Goal: Task Accomplishment & Management: Manage account settings

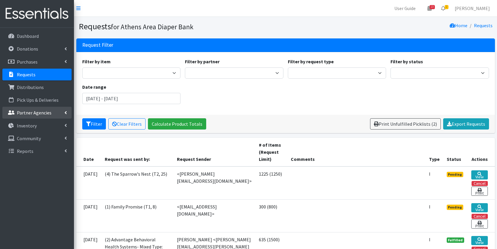
scroll to position [397, 0]
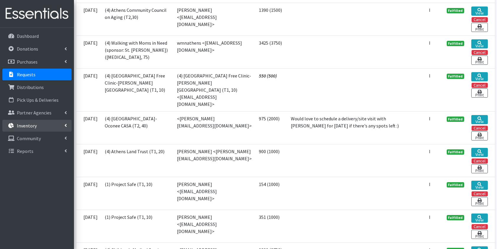
click at [35, 127] on p "Inventory" at bounding box center [27, 126] width 20 height 6
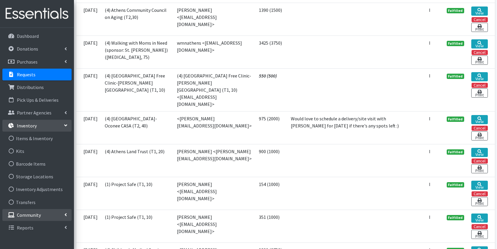
click at [35, 216] on p "Community" at bounding box center [29, 215] width 24 height 6
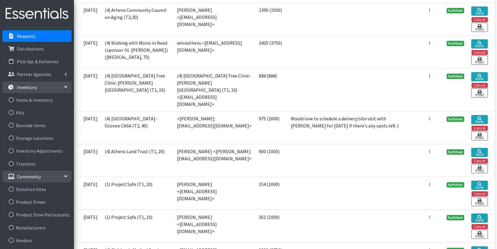
scroll to position [38, 0]
click at [28, 202] on link "Product Drives" at bounding box center [36, 202] width 69 height 12
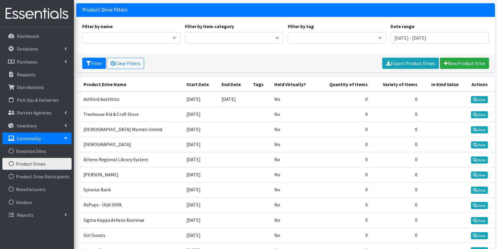
scroll to position [35, 0]
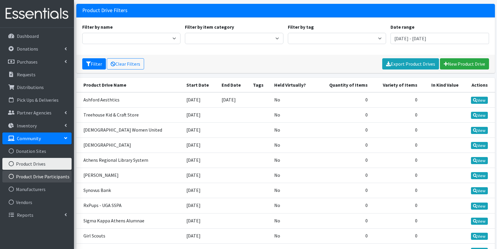
click at [53, 177] on link "Product Drive Participants" at bounding box center [36, 177] width 69 height 12
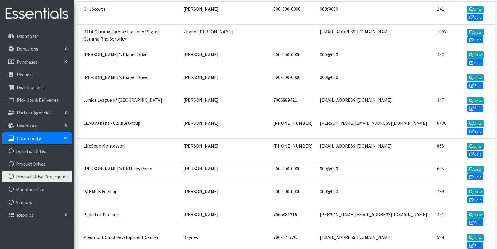
scroll to position [815, 0]
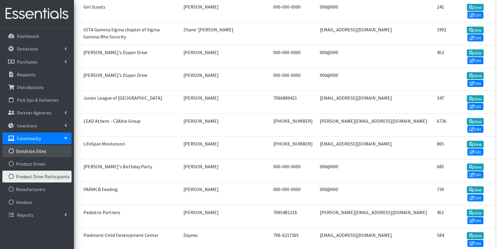
click at [51, 154] on link "Donation Sites" at bounding box center [36, 151] width 69 height 12
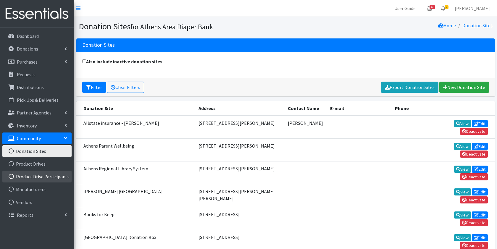
click at [27, 175] on link "Product Drive Participants" at bounding box center [36, 177] width 69 height 12
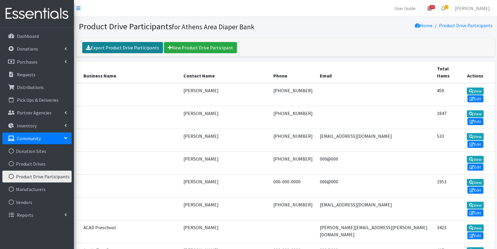
click at [98, 49] on link "Export Product Drive Participants" at bounding box center [122, 47] width 81 height 11
